Goal: Check status: Check status

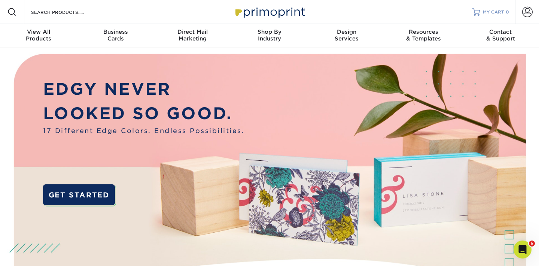
click at [492, 11] on span "MY CART" at bounding box center [493, 12] width 21 height 6
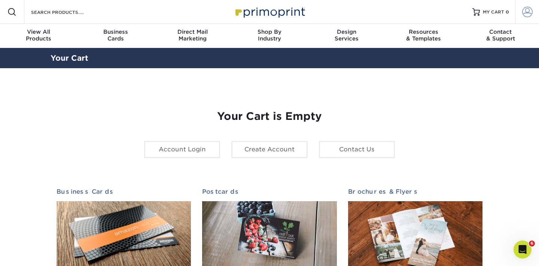
click at [526, 12] on span at bounding box center [527, 12] width 10 height 10
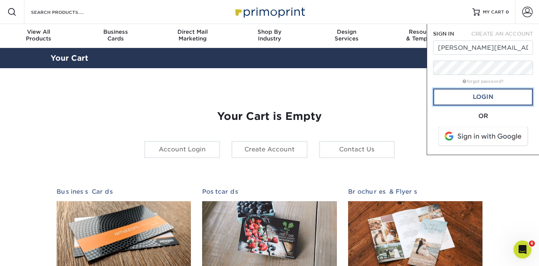
click at [488, 95] on link "Login" at bounding box center [483, 96] width 100 height 17
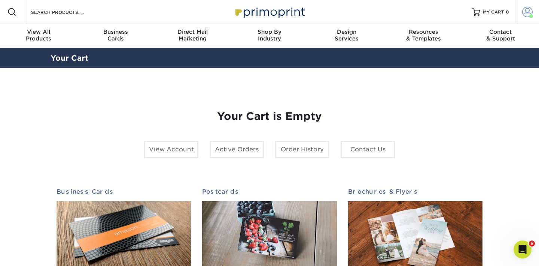
click at [526, 16] on span at bounding box center [527, 12] width 10 height 10
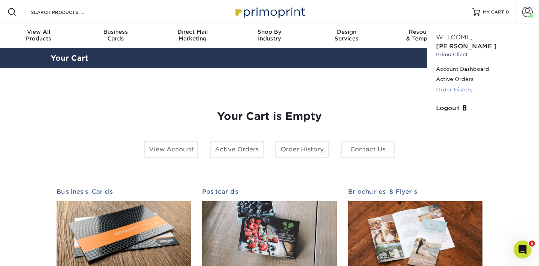
click at [455, 85] on link "Order History" at bounding box center [483, 90] width 94 height 10
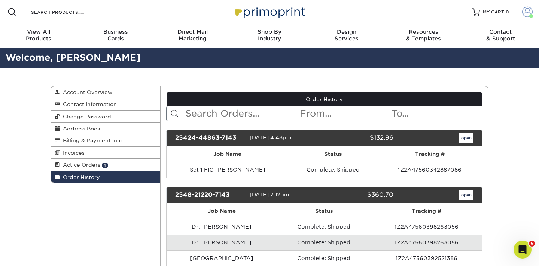
click at [526, 15] on span at bounding box center [527, 12] width 10 height 10
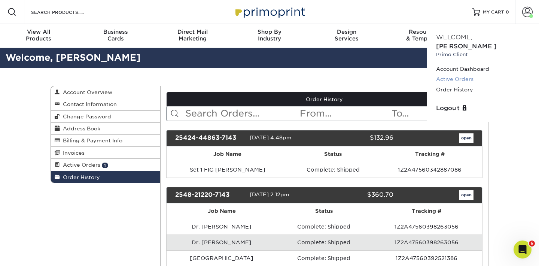
click at [471, 74] on link "Active Orders" at bounding box center [483, 79] width 94 height 10
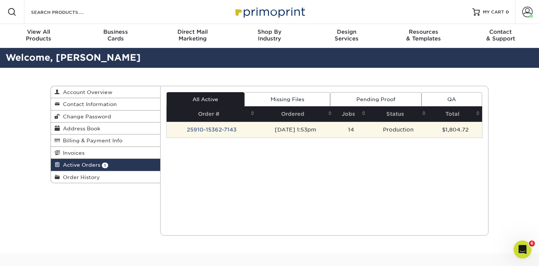
click at [213, 129] on td "25910-15362-7143" at bounding box center [211, 130] width 91 height 16
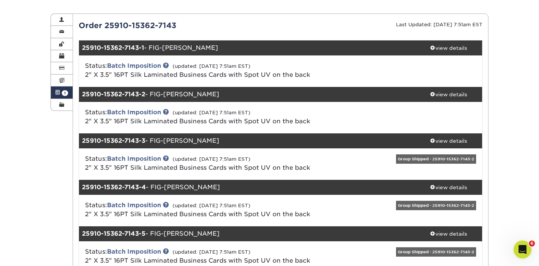
scroll to position [54, 0]
